Goal: Task Accomplishment & Management: Manage account settings

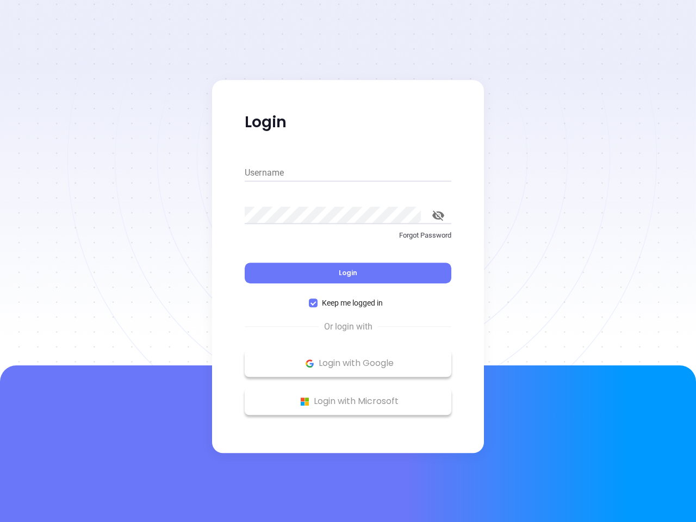
click at [348, 261] on div "Login" at bounding box center [348, 267] width 207 height 34
click at [348, 173] on input "Username" at bounding box center [348, 172] width 207 height 17
click at [438, 215] on icon "toggle password visibility" at bounding box center [438, 215] width 12 height 10
click at [348, 273] on span "Login" at bounding box center [348, 272] width 18 height 9
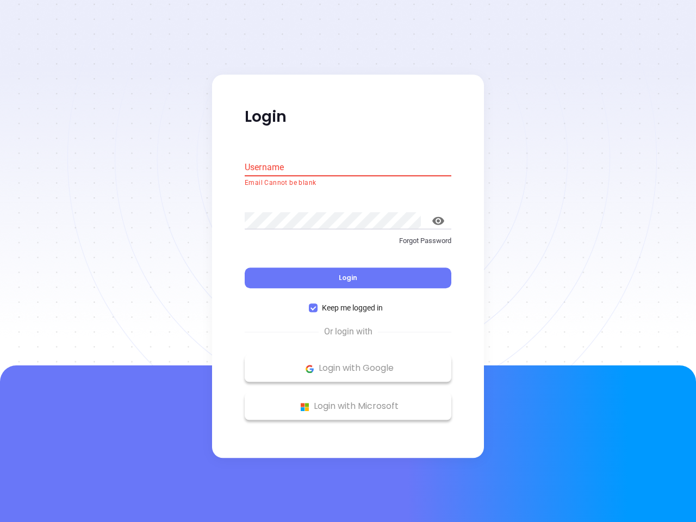
click at [348, 303] on span "Keep me logged in" at bounding box center [353, 308] width 70 height 12
click at [318, 304] on input "Keep me logged in" at bounding box center [313, 308] width 9 height 9
checkbox input "false"
click at [348, 363] on p "Login with Google" at bounding box center [348, 369] width 196 height 16
click at [348, 401] on p "Login with Microsoft" at bounding box center [348, 407] width 196 height 16
